Goal: Task Accomplishment & Management: Use online tool/utility

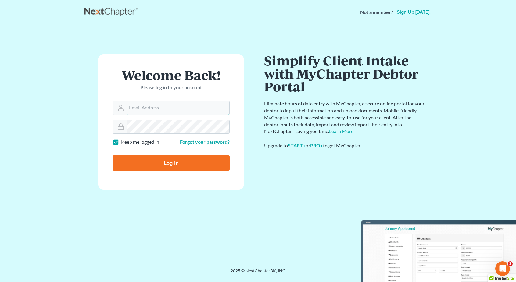
type input "[EMAIL_ADDRESS][DOMAIN_NAME]"
click at [189, 164] on input "Log In" at bounding box center [170, 162] width 117 height 15
type input "Thinking..."
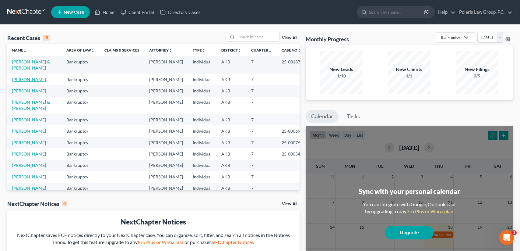
drag, startPoint x: 26, startPoint y: 79, endPoint x: 31, endPoint y: 79, distance: 5.2
click at [26, 79] on link "[PERSON_NAME]" at bounding box center [29, 79] width 34 height 5
select select "4"
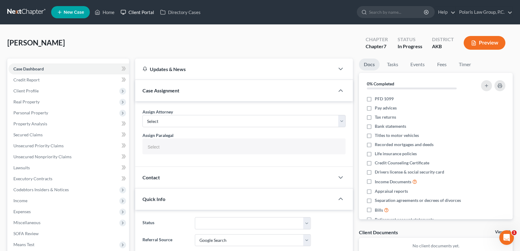
click at [138, 13] on link "Client Portal" at bounding box center [138, 12] width 40 height 11
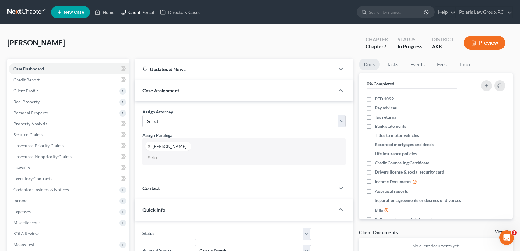
select select "25452"
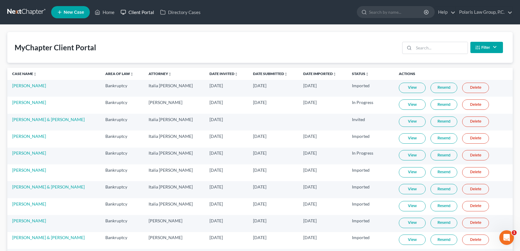
scroll to position [229, 0]
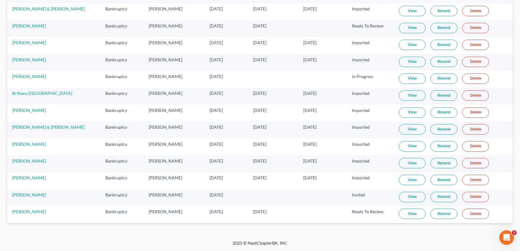
click at [401, 216] on link "View" at bounding box center [412, 213] width 27 height 10
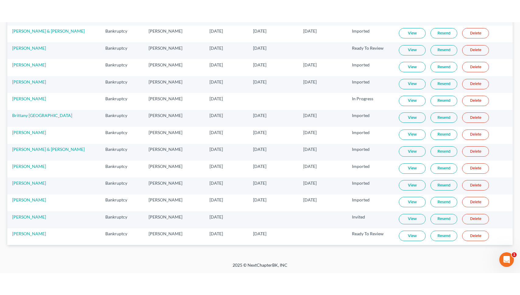
scroll to position [184, 0]
